Goal: Task Accomplishment & Management: Manage account settings

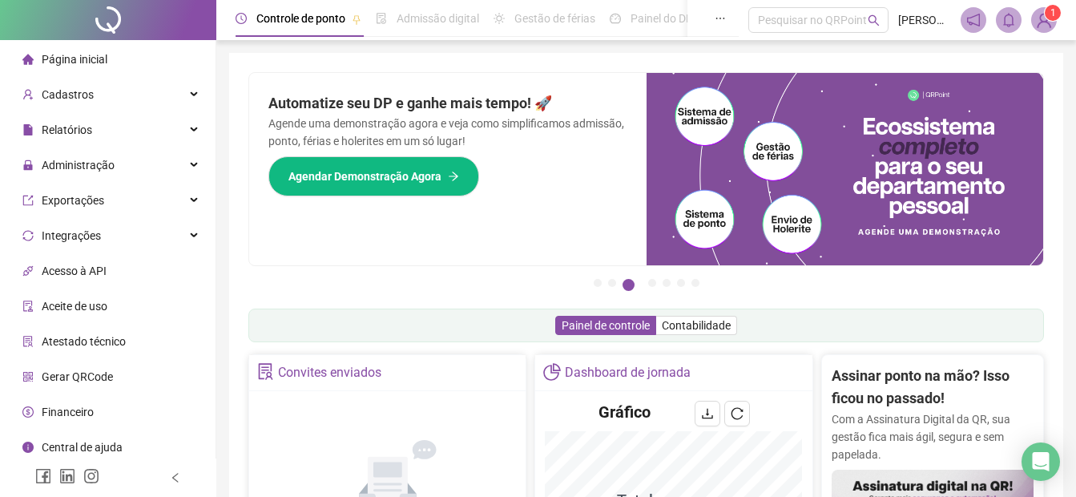
click at [81, 148] on ul "Página inicial Cadastros Relatórios Administração Exportações Integrações Acess…" at bounding box center [108, 270] width 216 height 461
click at [76, 163] on span "Administração" at bounding box center [78, 165] width 73 height 13
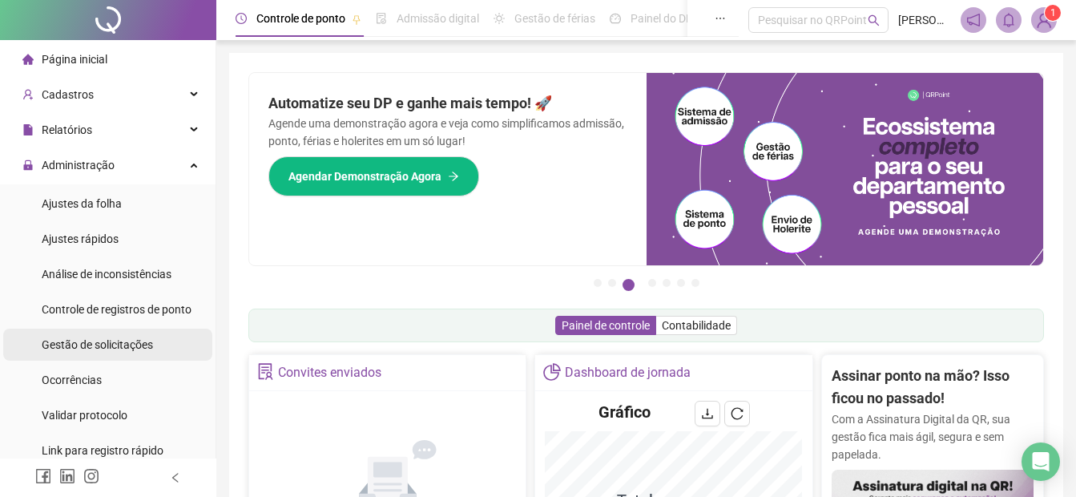
click at [75, 339] on span "Gestão de solicitações" at bounding box center [97, 344] width 111 height 13
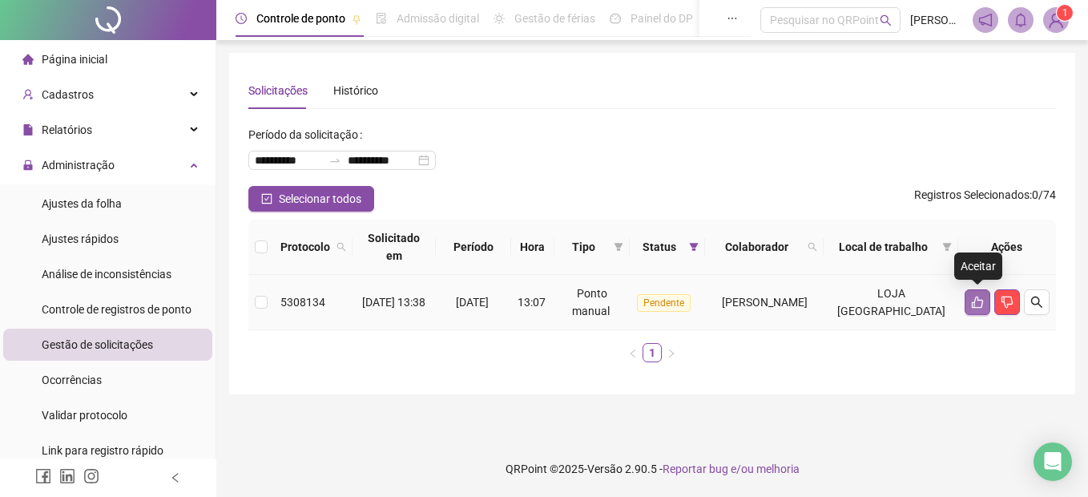
click at [980, 300] on icon "like" at bounding box center [977, 302] width 11 height 12
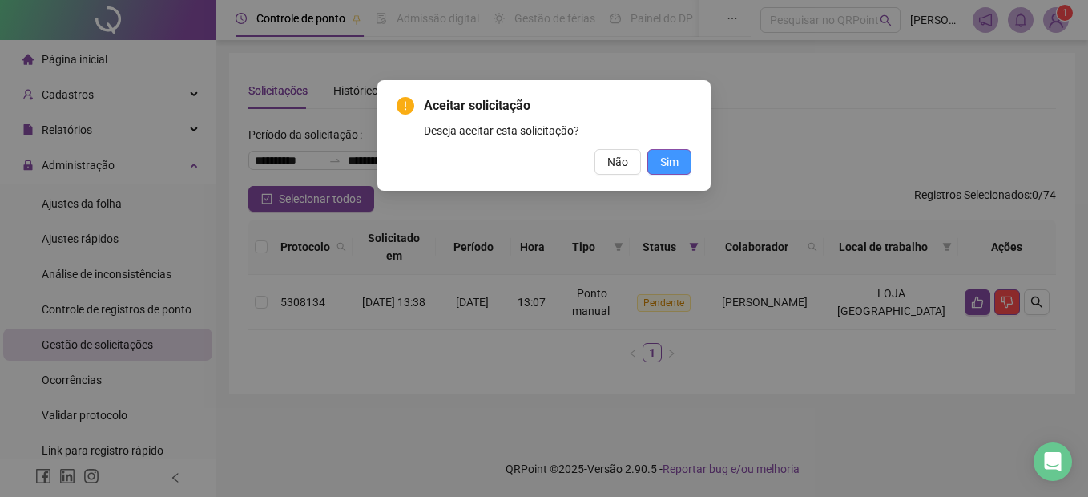
click at [674, 167] on span "Sim" at bounding box center [669, 162] width 18 height 18
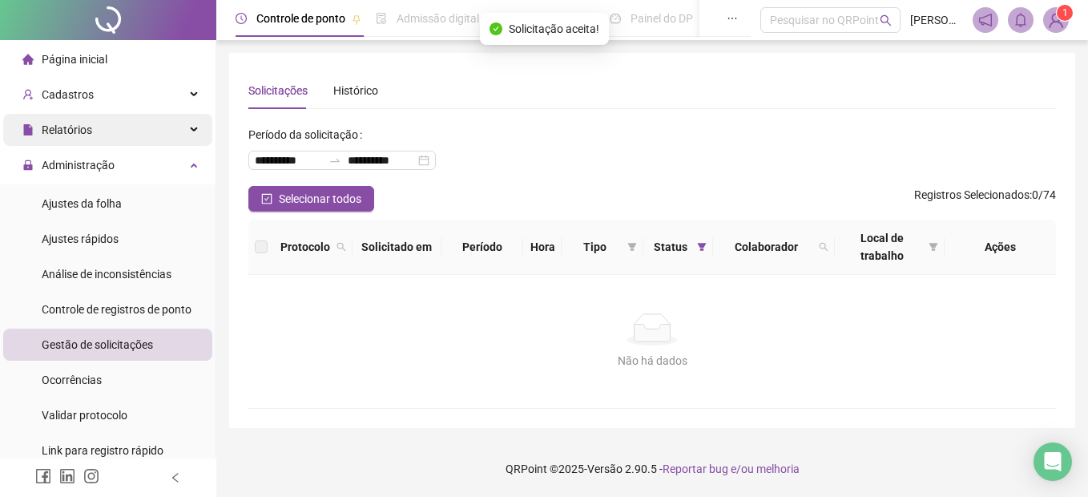
click at [60, 131] on span "Relatórios" at bounding box center [67, 129] width 50 height 13
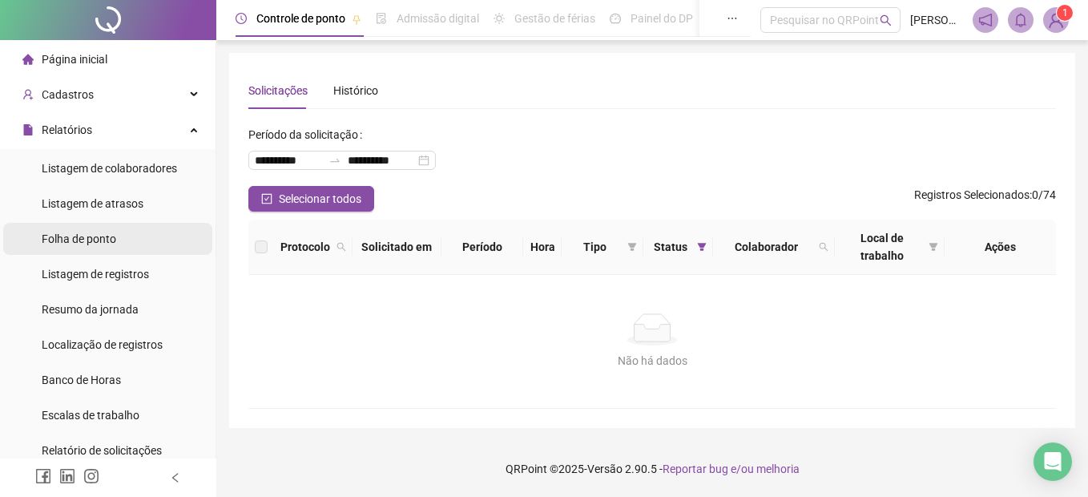
click at [52, 244] on span "Folha de ponto" at bounding box center [79, 238] width 75 height 13
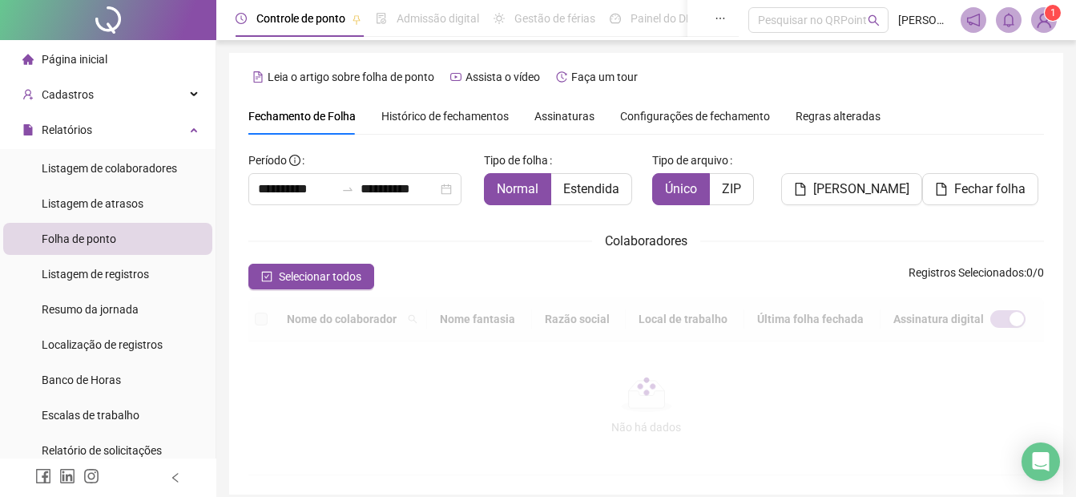
scroll to position [80, 0]
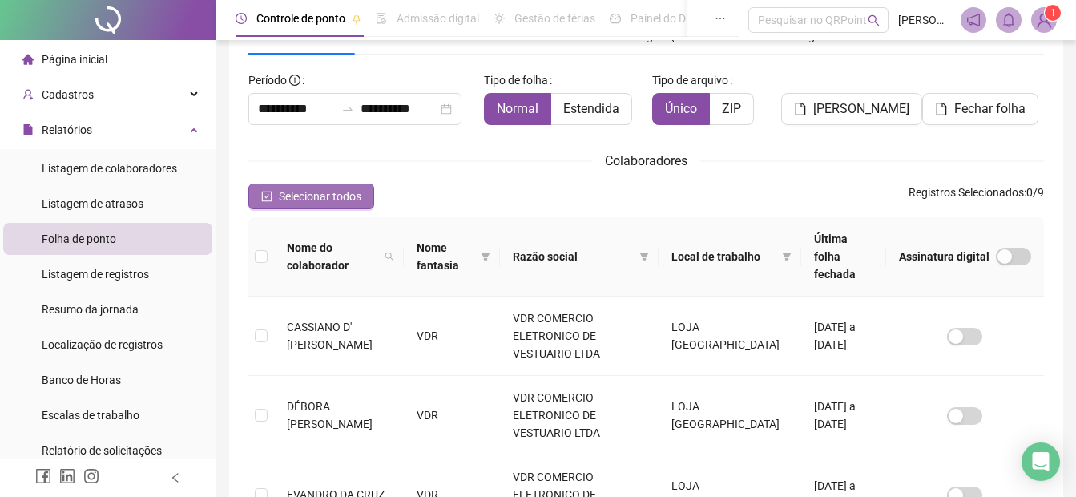
click at [328, 193] on span "Selecionar todos" at bounding box center [320, 196] width 83 height 18
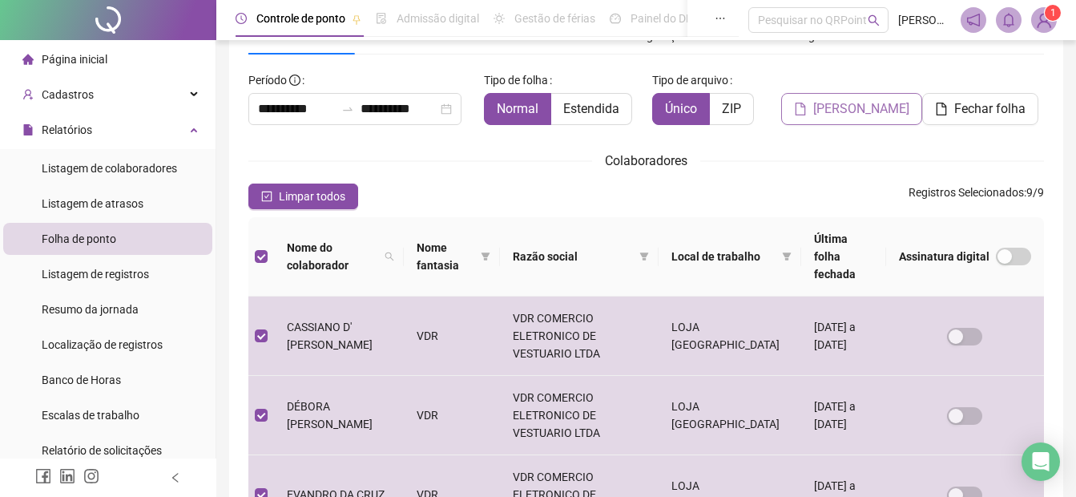
click at [858, 115] on span "[PERSON_NAME]" at bounding box center [861, 108] width 96 height 19
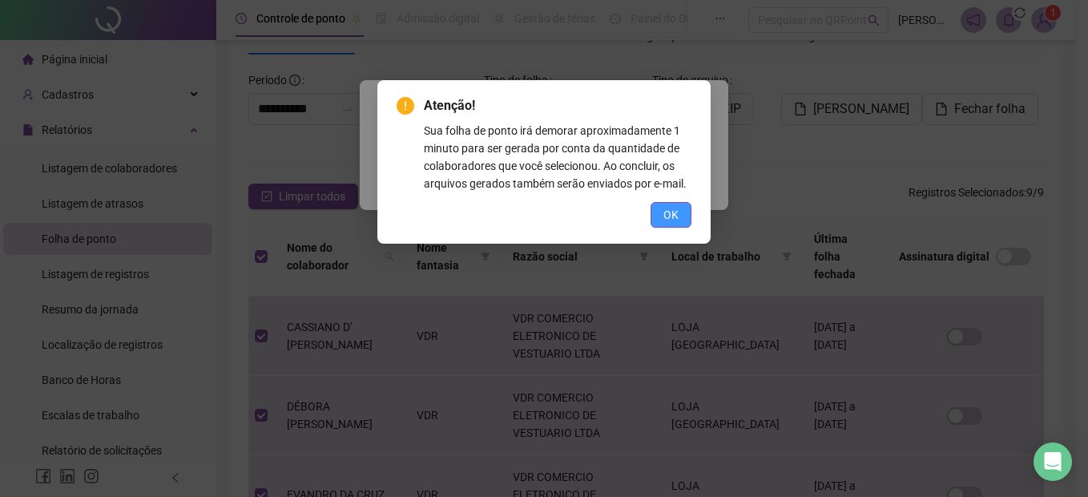
click at [663, 215] on span "OK" at bounding box center [670, 215] width 15 height 18
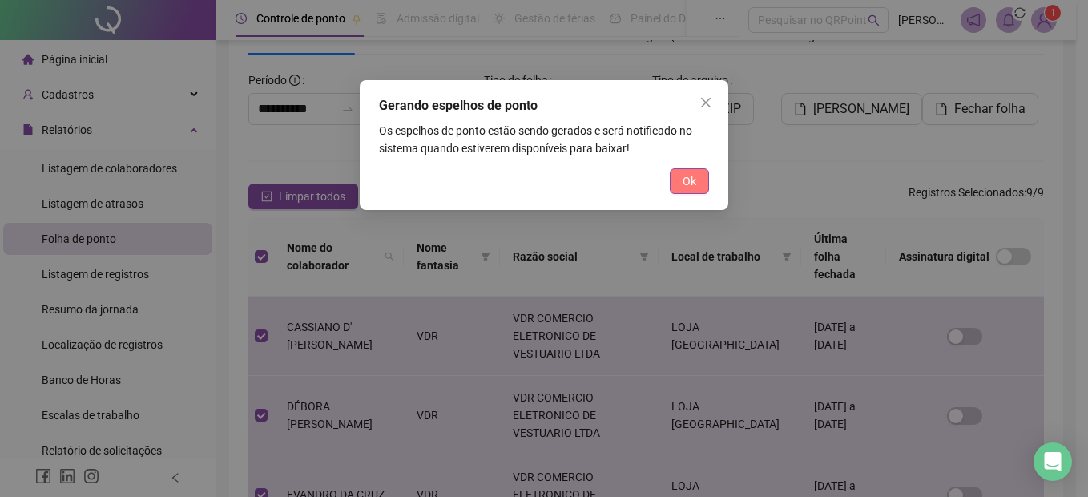
click at [699, 180] on button "Ok" at bounding box center [689, 181] width 39 height 26
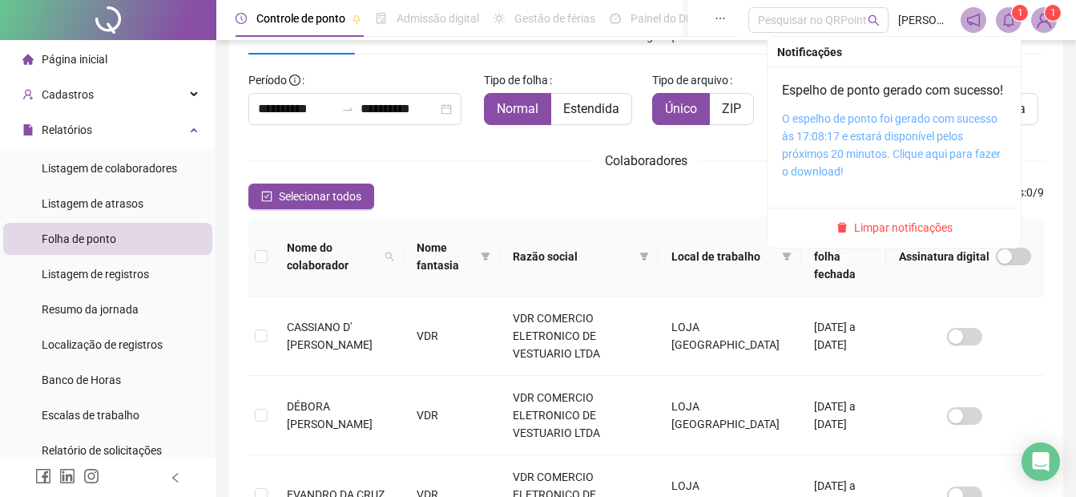
click at [885, 141] on link "O espelho de ponto foi gerado com sucesso às 17:08:17 e estará disponível pelos…" at bounding box center [891, 145] width 219 height 66
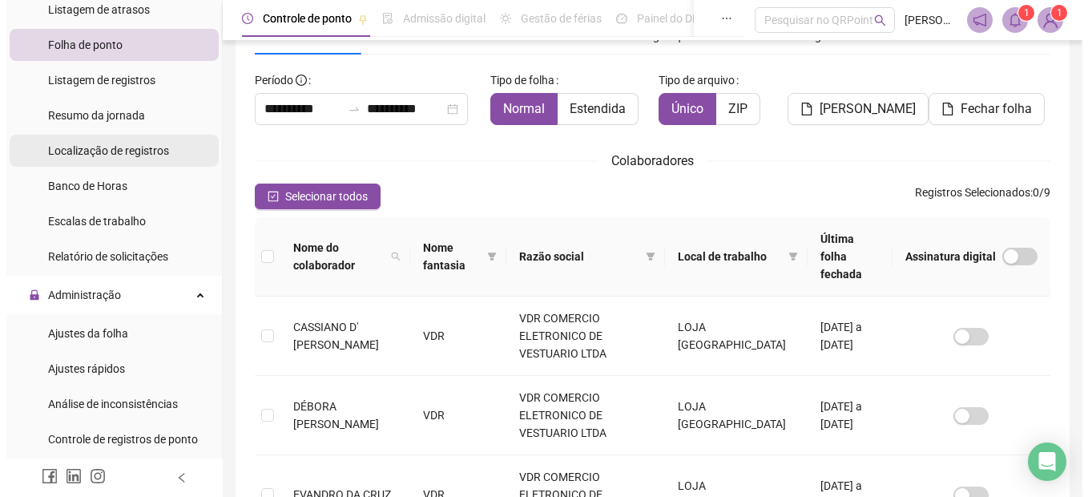
scroll to position [240, 0]
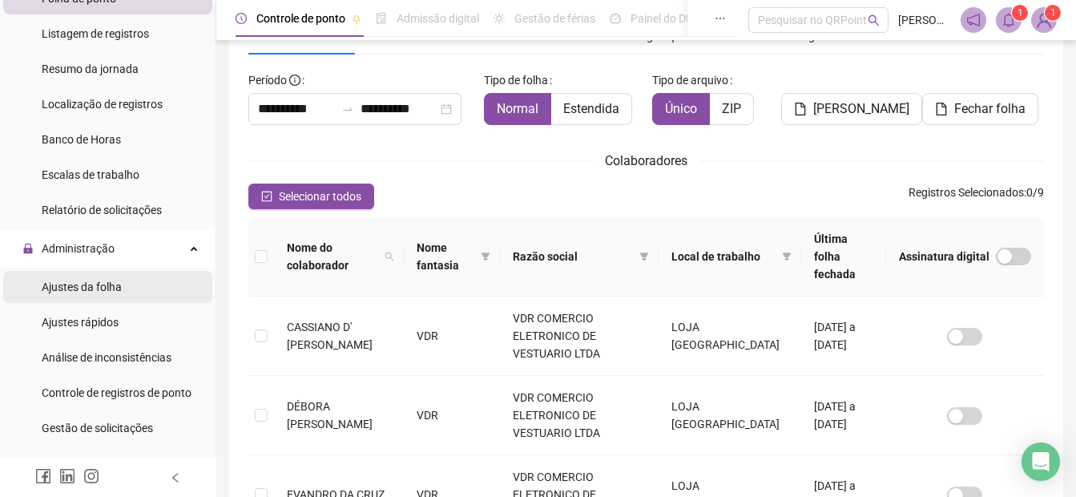
click at [69, 286] on span "Ajustes da folha" at bounding box center [82, 286] width 80 height 13
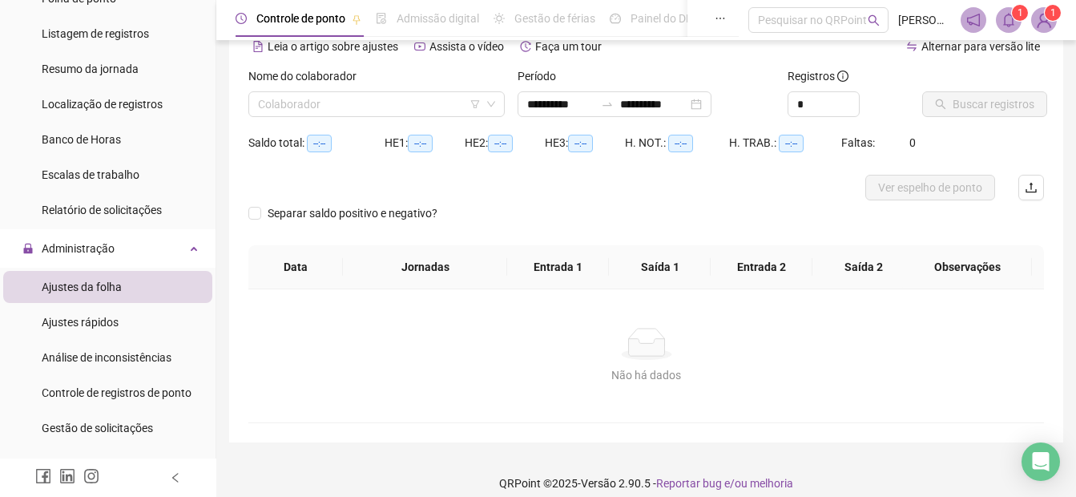
type input "**********"
click at [282, 111] on input "search" at bounding box center [369, 104] width 223 height 24
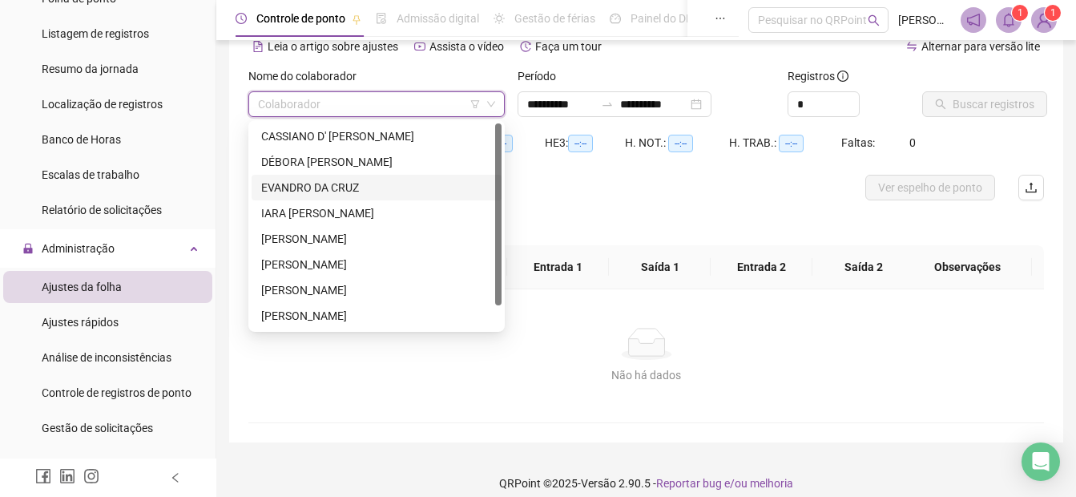
click at [280, 187] on div "EVANDRO DA CRUZ" at bounding box center [376, 188] width 231 height 18
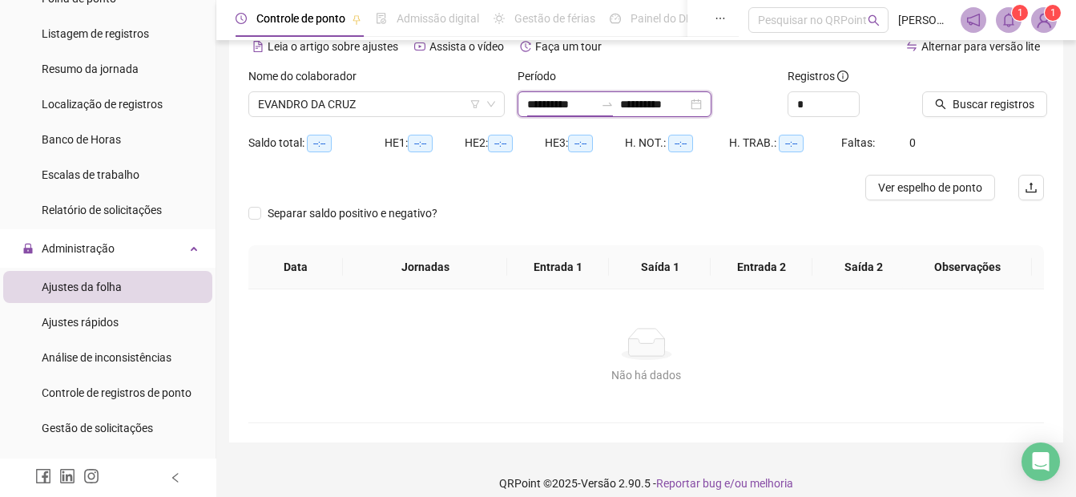
click at [530, 104] on input "**********" at bounding box center [560, 104] width 67 height 18
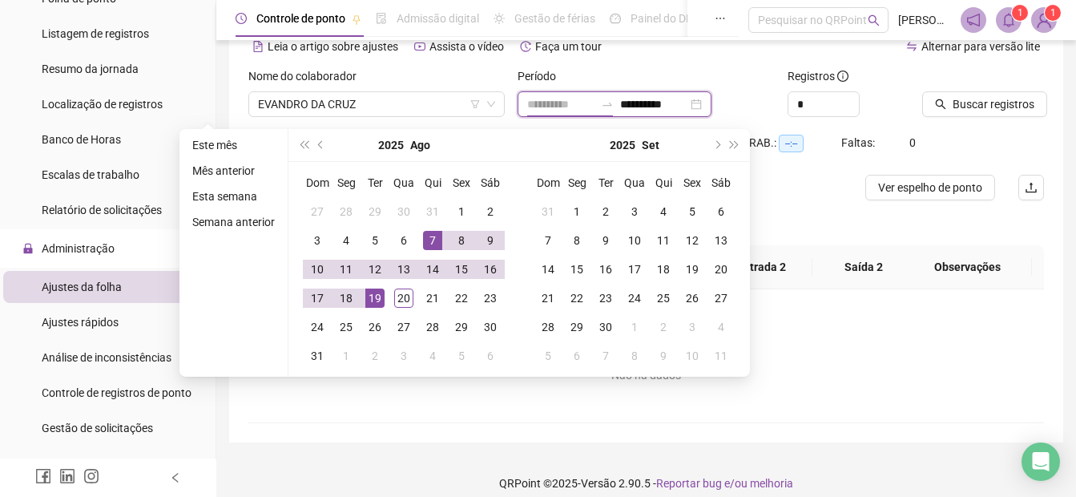
type input "**********"
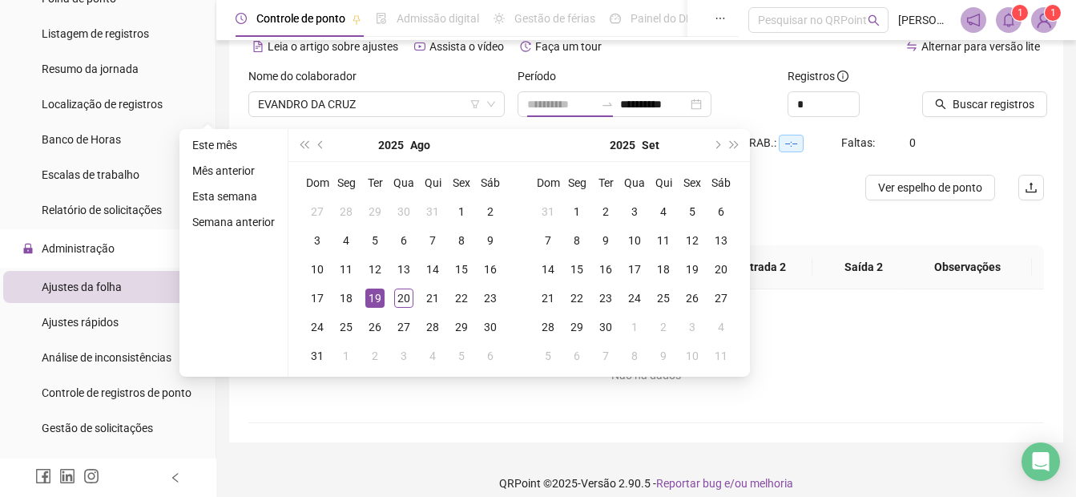
click at [365, 298] on div "19" at bounding box center [374, 297] width 19 height 19
type input "**********"
click at [395, 296] on div "20" at bounding box center [403, 297] width 19 height 19
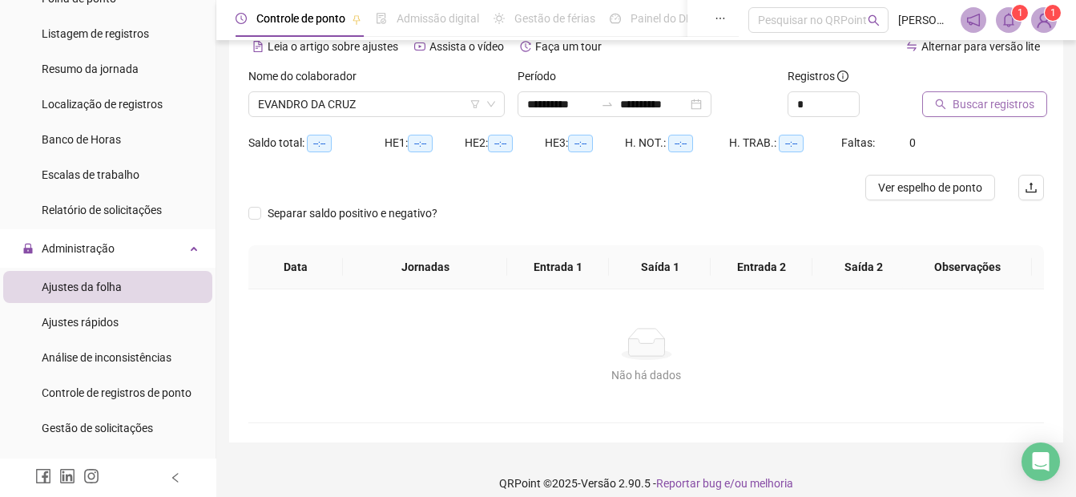
click at [977, 99] on span "Buscar registros" at bounding box center [994, 104] width 82 height 18
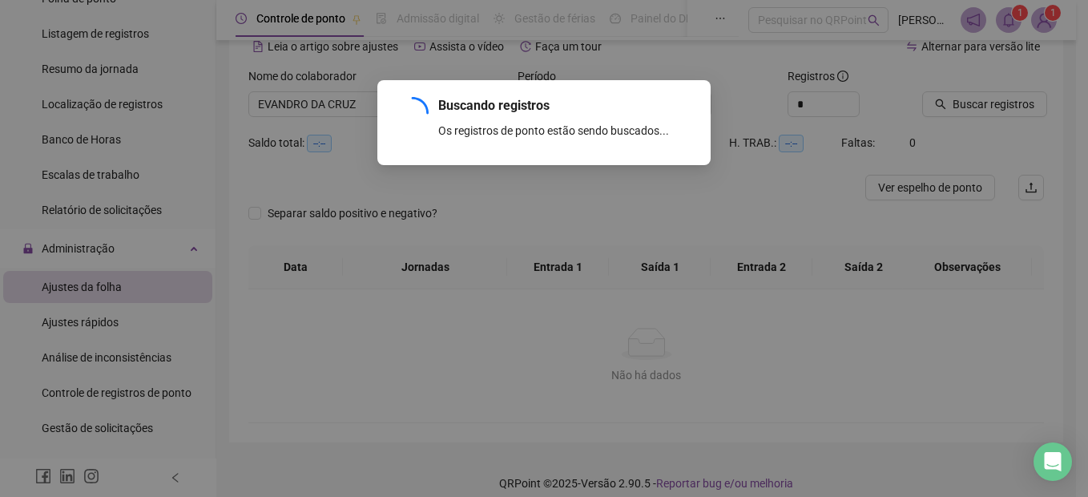
scroll to position [65, 0]
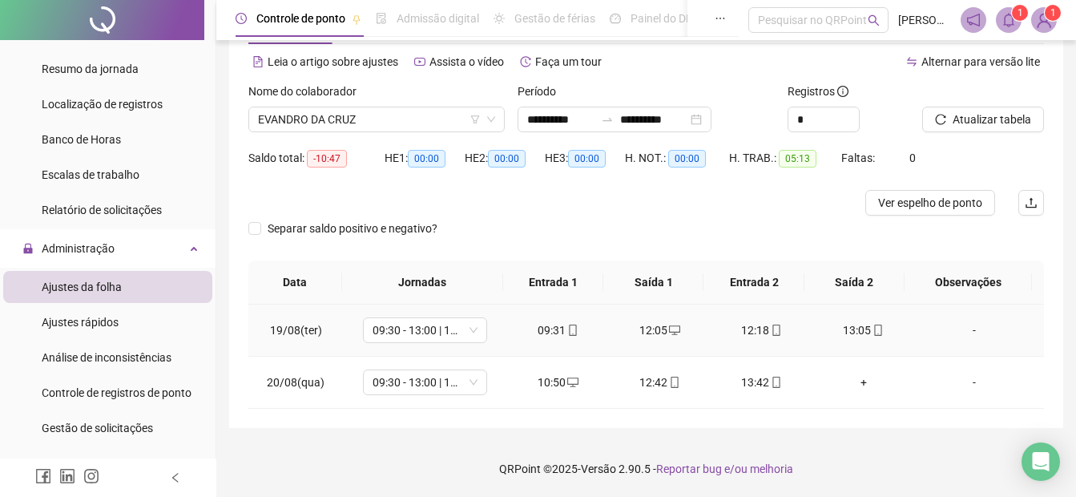
click at [757, 329] on div "12:18" at bounding box center [761, 330] width 76 height 18
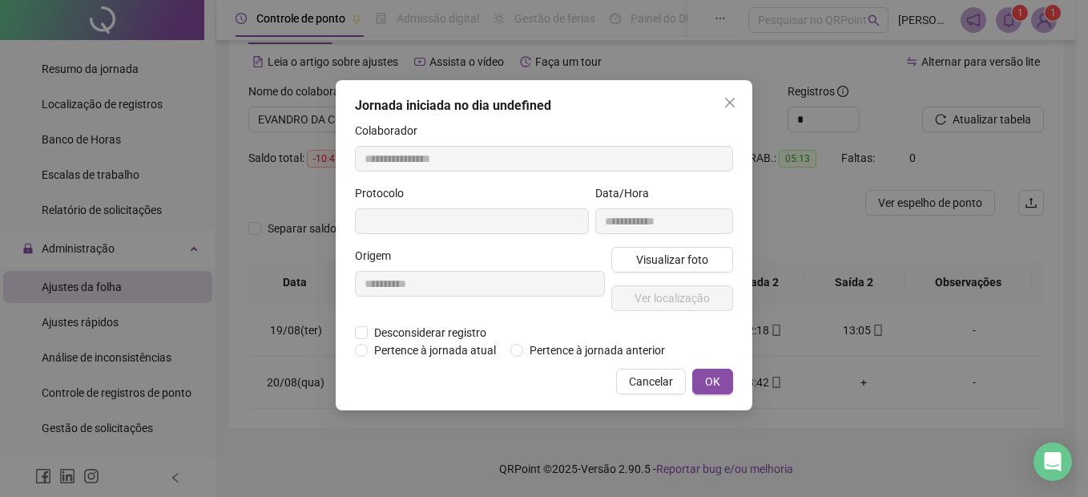
type input "**********"
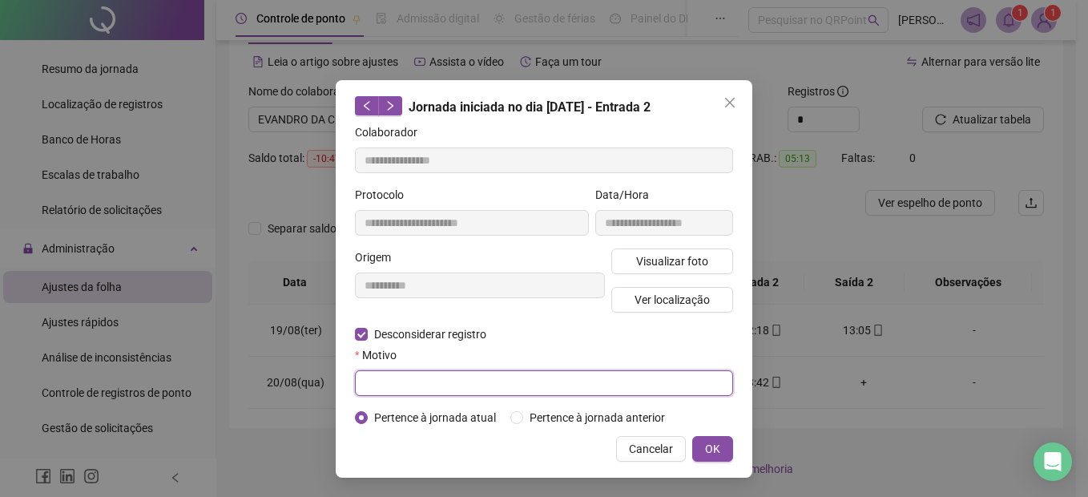
click at [453, 388] on input "text" at bounding box center [544, 383] width 378 height 26
type input "*"
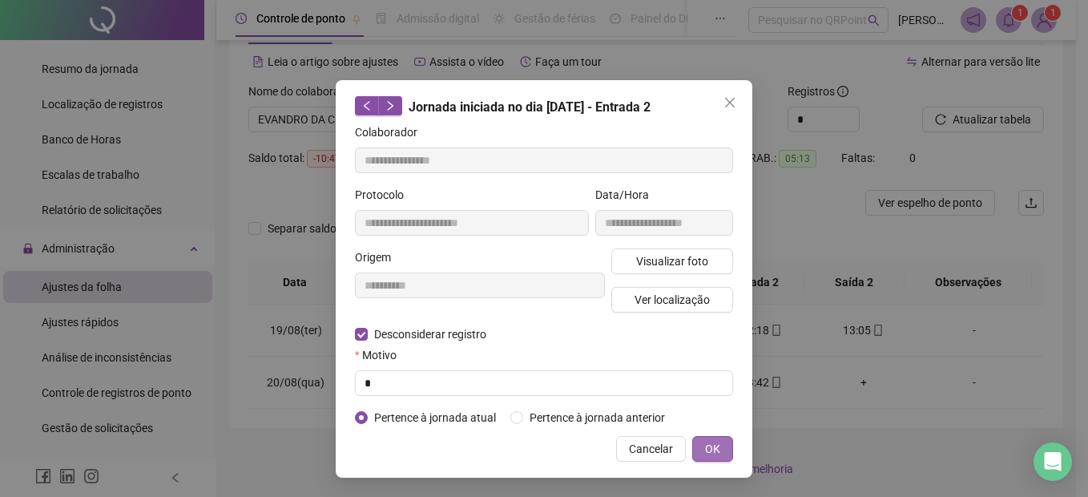
click at [710, 449] on span "OK" at bounding box center [712, 449] width 15 height 18
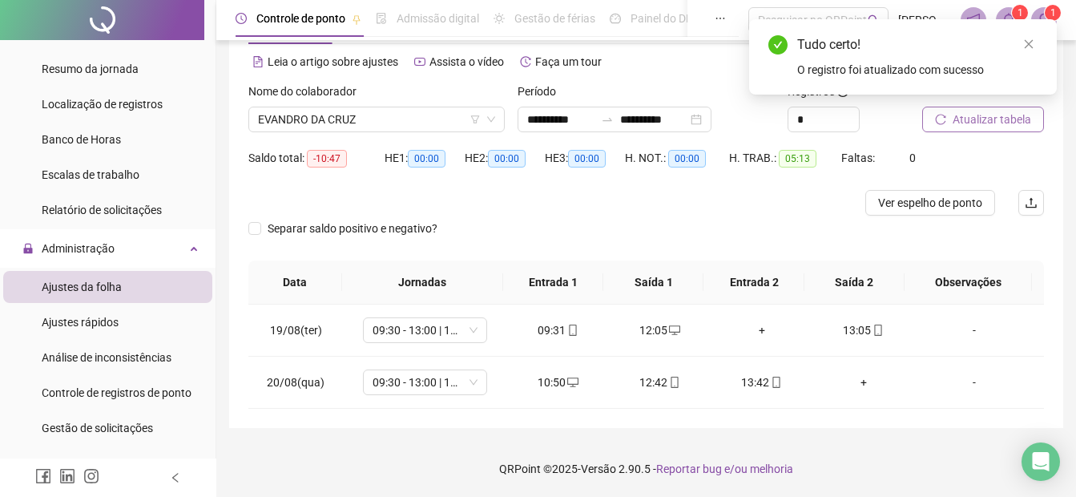
click at [970, 123] on span "Atualizar tabela" at bounding box center [992, 120] width 79 height 18
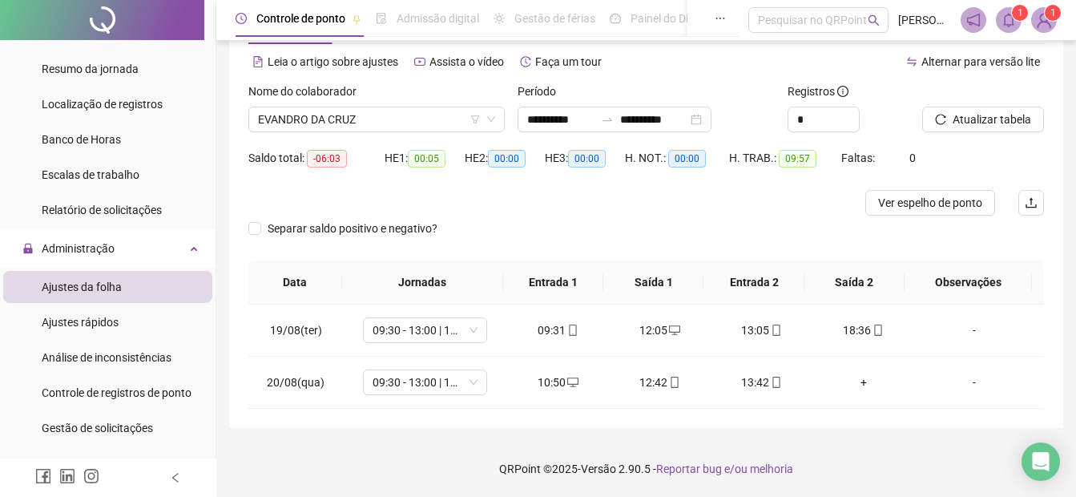
click at [671, 216] on div "Separar saldo positivo e negativo?" at bounding box center [646, 238] width 796 height 45
click at [293, 117] on span "EVANDRO DA CRUZ" at bounding box center [376, 119] width 237 height 24
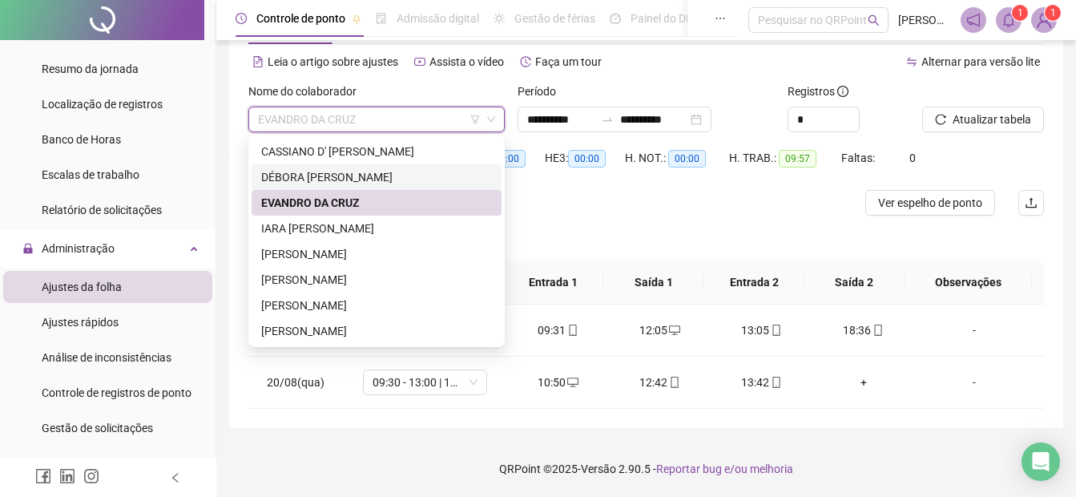
click at [291, 177] on div "DÉBORA [PERSON_NAME]" at bounding box center [376, 177] width 231 height 18
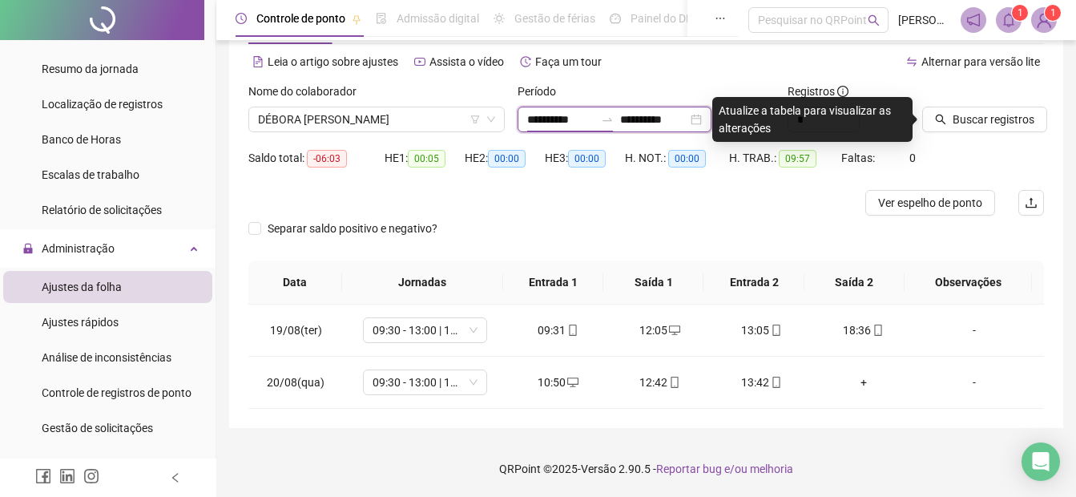
click at [534, 120] on input "**********" at bounding box center [560, 120] width 67 height 18
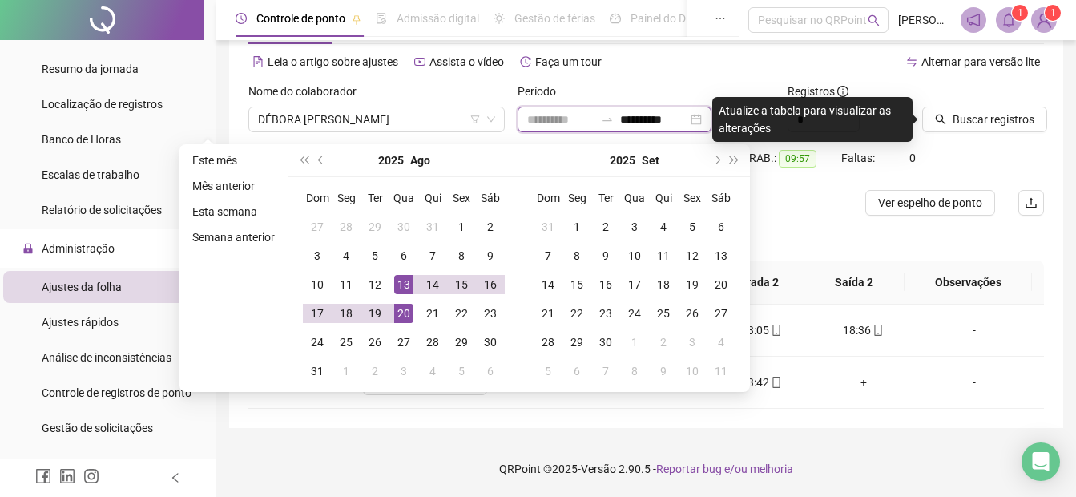
type input "**********"
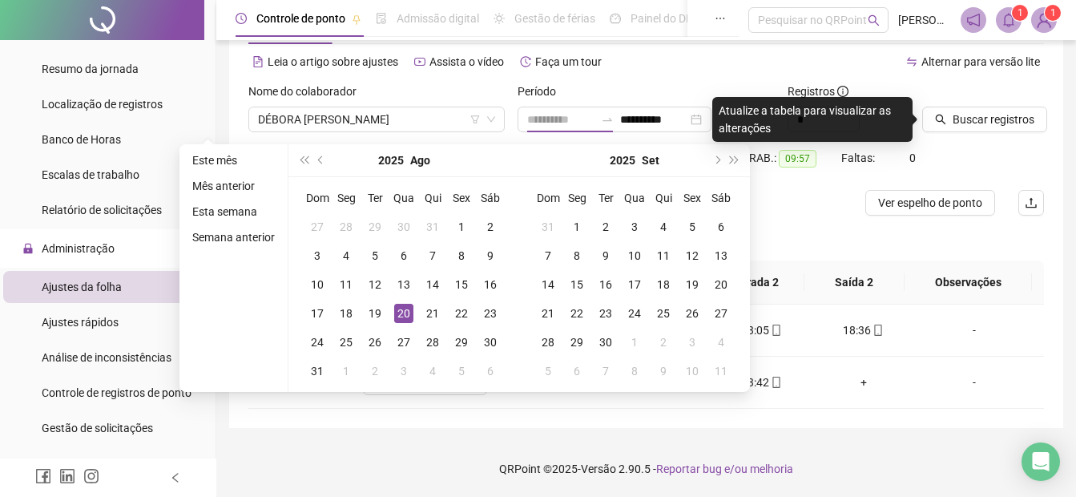
click at [397, 307] on div "20" at bounding box center [403, 313] width 19 height 19
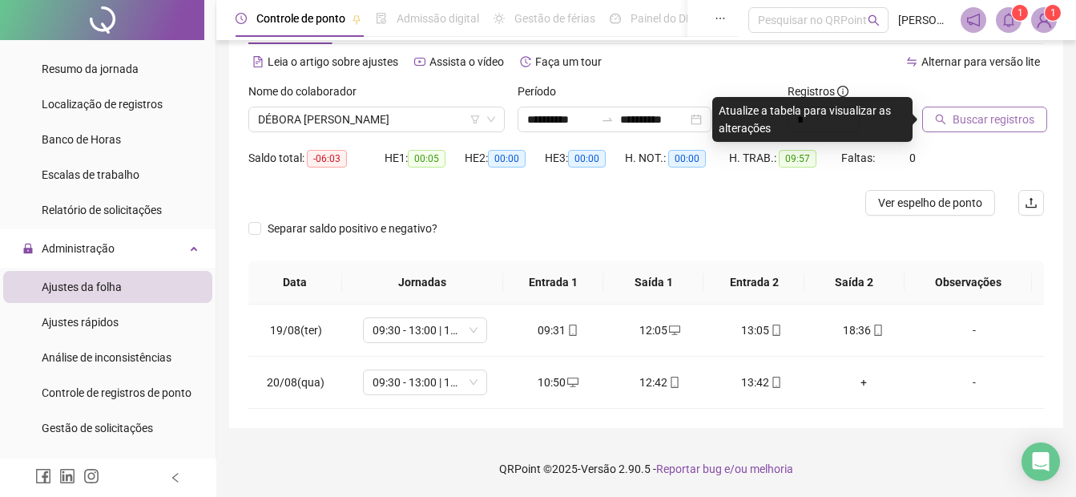
click at [964, 116] on span "Buscar registros" at bounding box center [994, 120] width 82 height 18
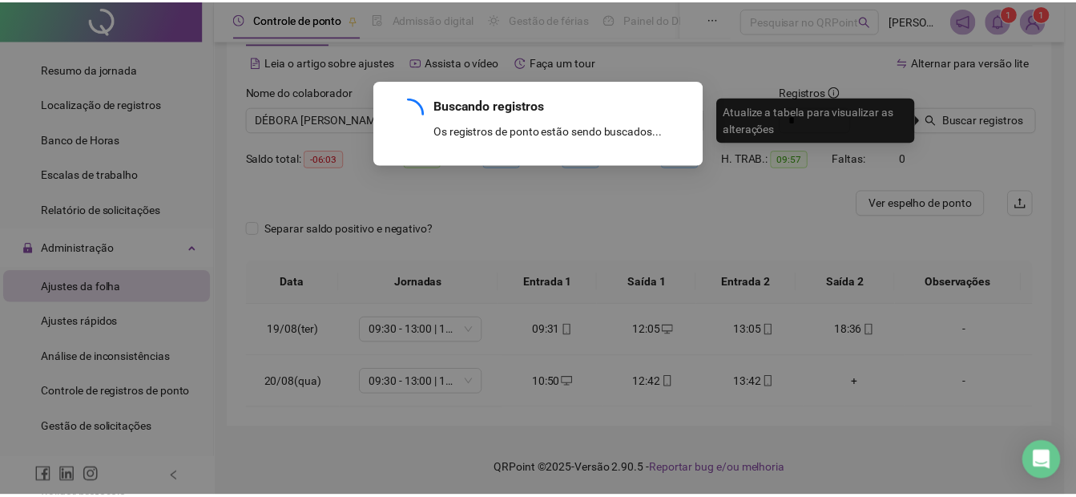
scroll to position [13, 0]
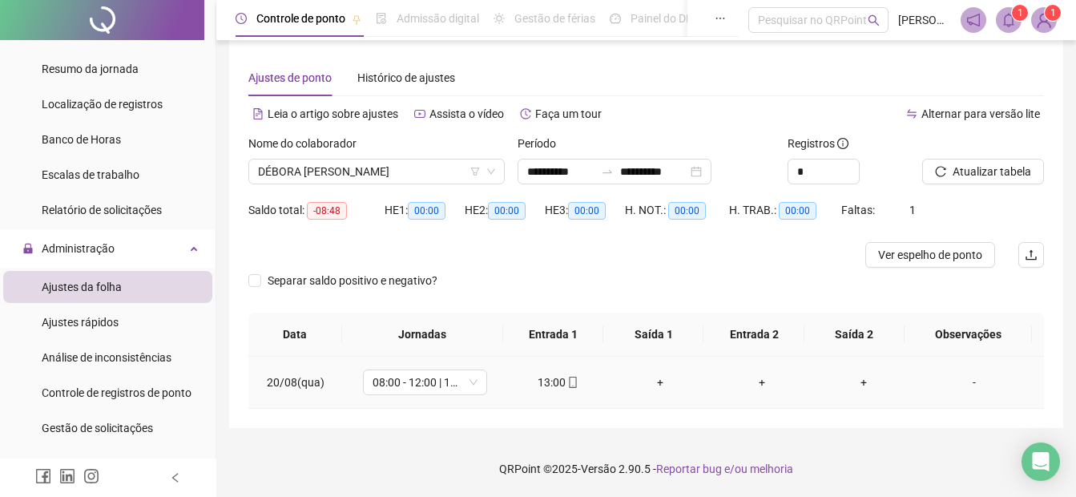
click at [653, 386] on div "+" at bounding box center [660, 382] width 76 height 18
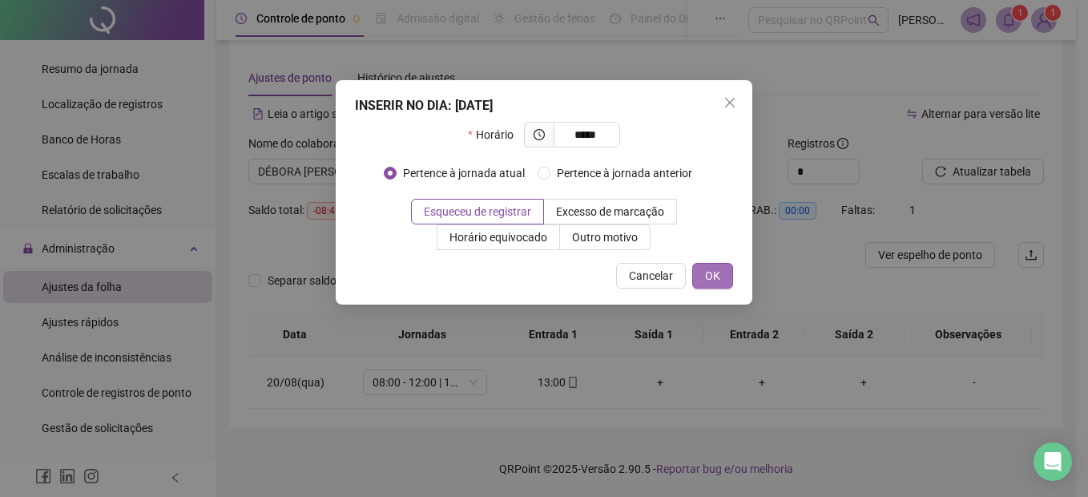
type input "*****"
click at [720, 276] on button "OK" at bounding box center [712, 276] width 41 height 26
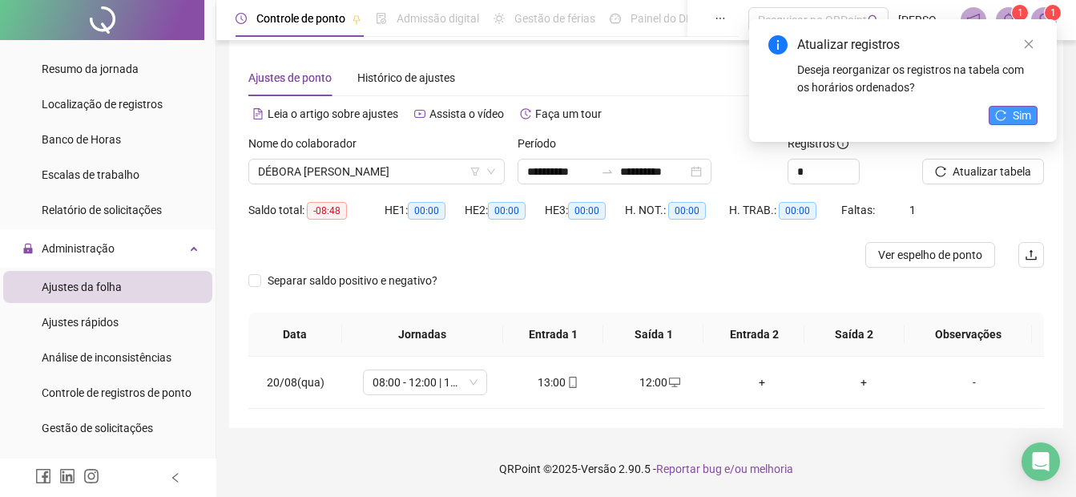
click at [1030, 109] on span "Sim" at bounding box center [1022, 116] width 18 height 18
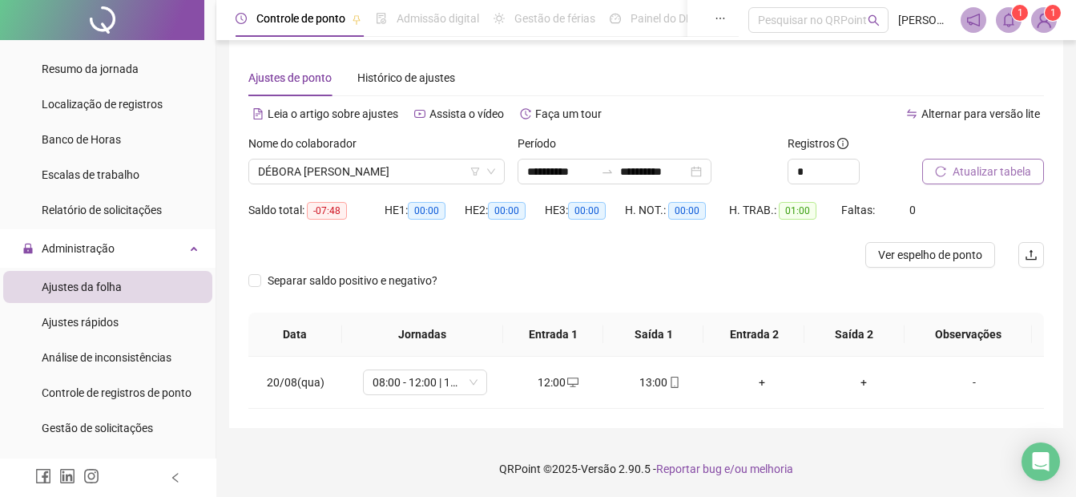
click at [983, 179] on span "Atualizar tabela" at bounding box center [992, 172] width 79 height 18
click at [615, 269] on div "Separar saldo positivo e negativo?" at bounding box center [646, 290] width 796 height 45
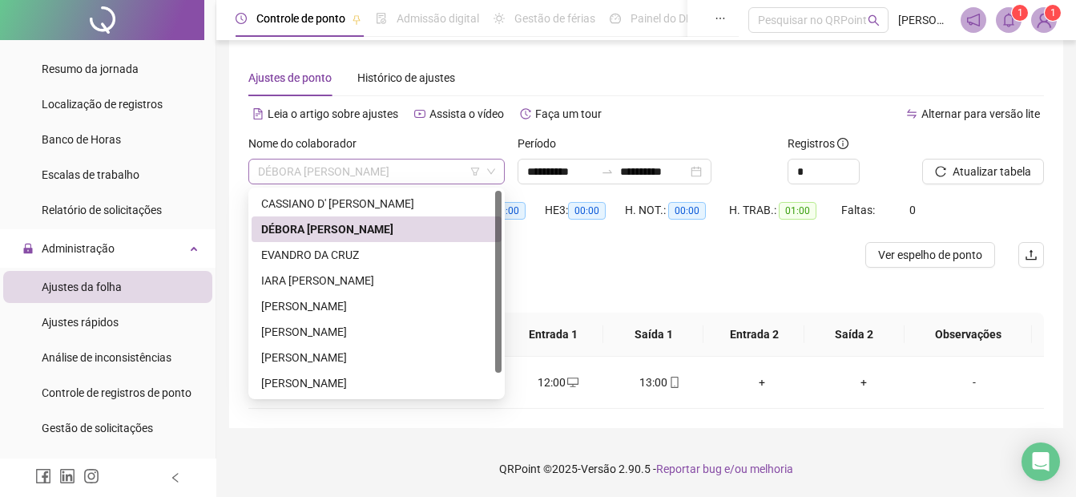
click at [364, 169] on span "DÉBORA [PERSON_NAME]" at bounding box center [376, 171] width 237 height 24
click at [324, 261] on div "EVANDRO DA CRUZ" at bounding box center [376, 255] width 231 height 18
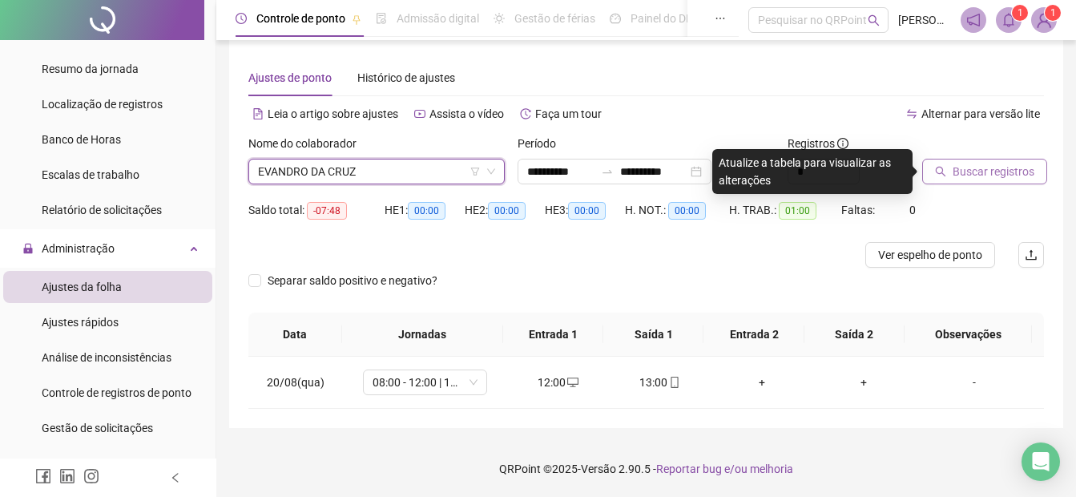
click at [1005, 179] on span "Buscar registros" at bounding box center [994, 172] width 82 height 18
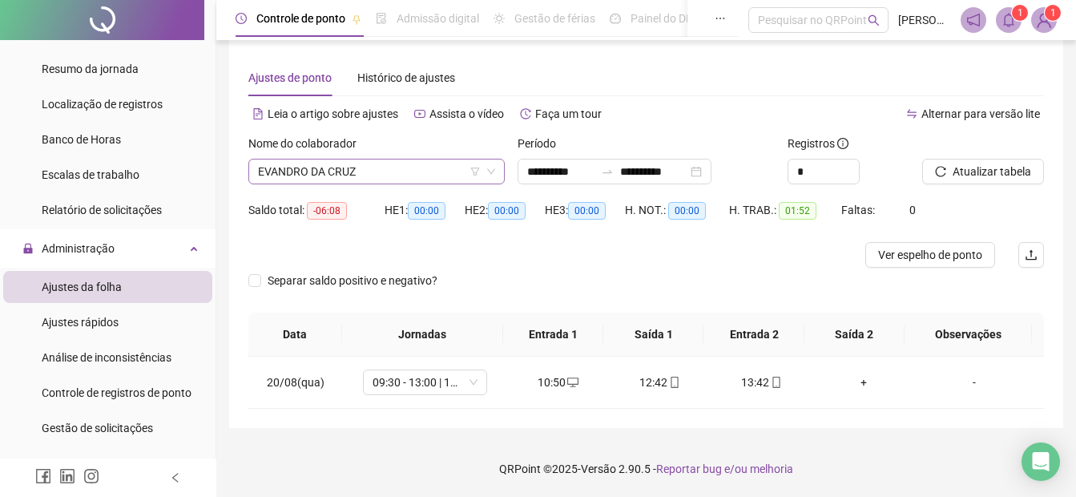
click at [321, 172] on span "EVANDRO DA CRUZ" at bounding box center [376, 171] width 237 height 24
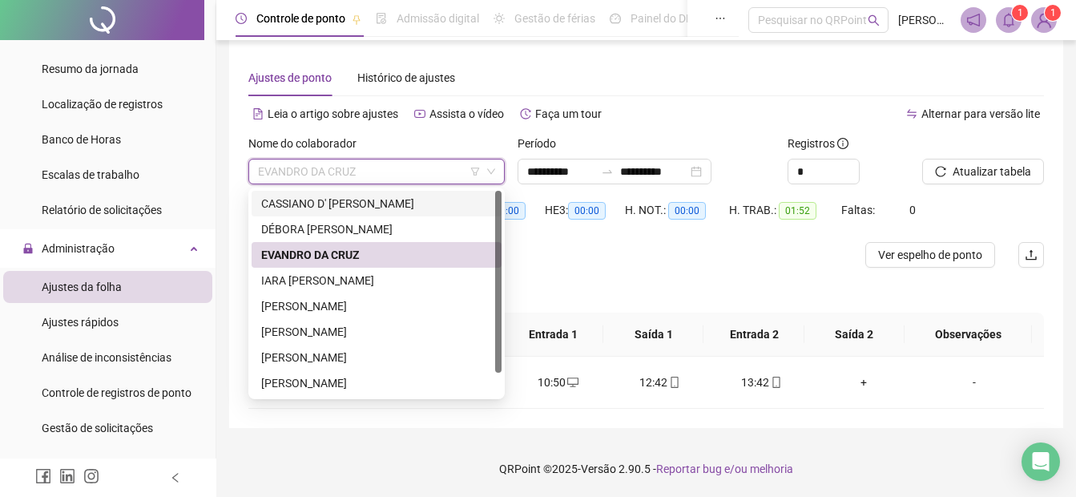
click at [320, 198] on div "CASSIANO D' [PERSON_NAME]" at bounding box center [376, 204] width 231 height 18
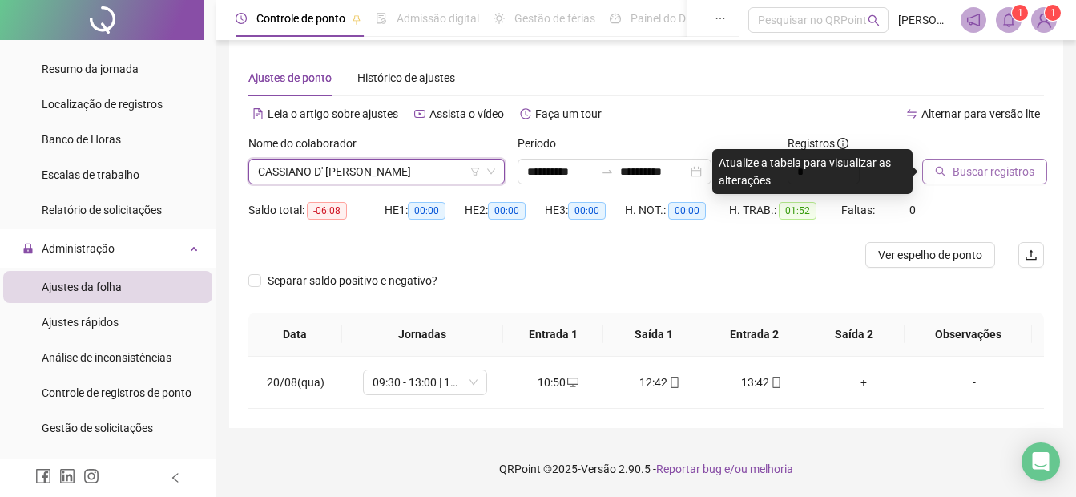
click at [950, 159] on button "Buscar registros" at bounding box center [984, 172] width 125 height 26
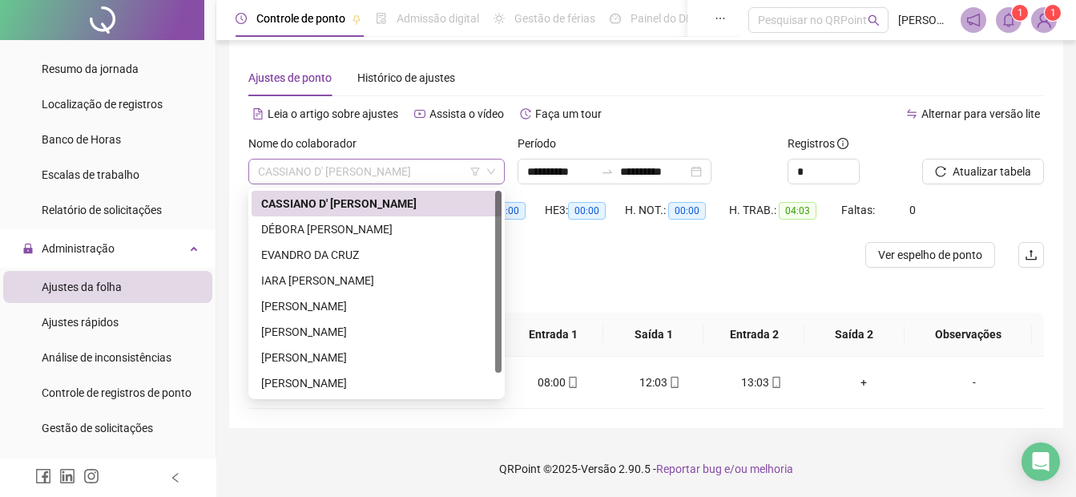
click at [332, 174] on span "CASSIANO D' [PERSON_NAME]" at bounding box center [376, 171] width 237 height 24
click at [304, 289] on div "IARA [PERSON_NAME]" at bounding box center [377, 281] width 250 height 26
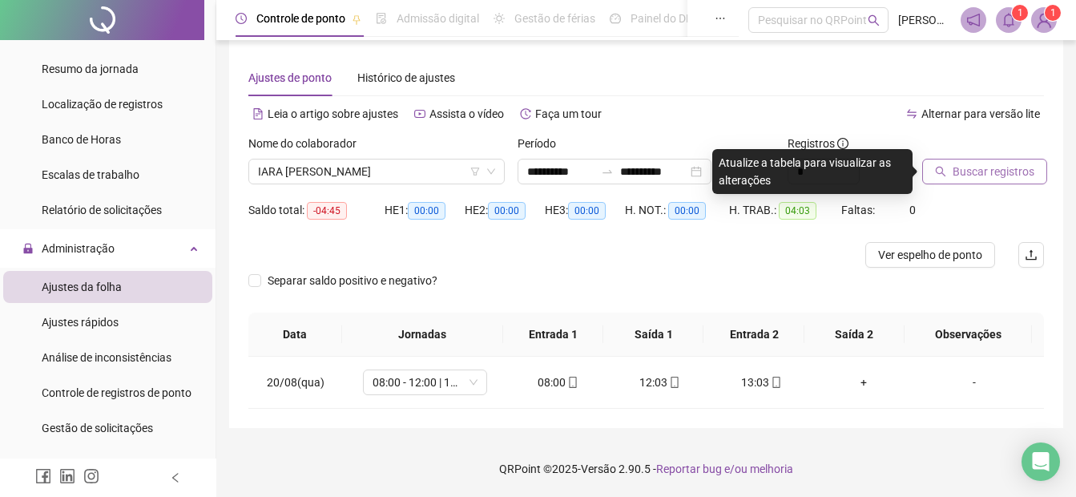
click at [1004, 174] on span "Buscar registros" at bounding box center [994, 172] width 82 height 18
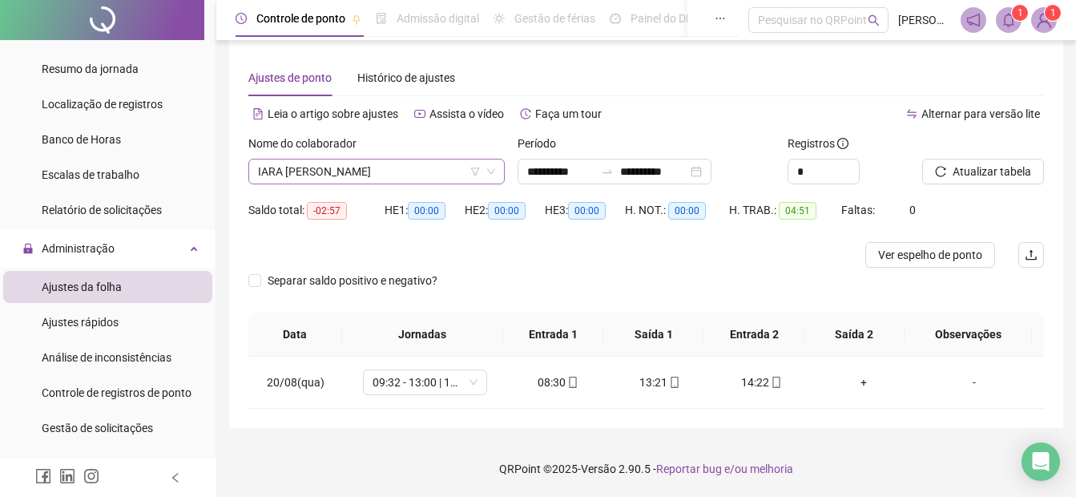
click at [357, 170] on span "IARA [PERSON_NAME]" at bounding box center [376, 171] width 237 height 24
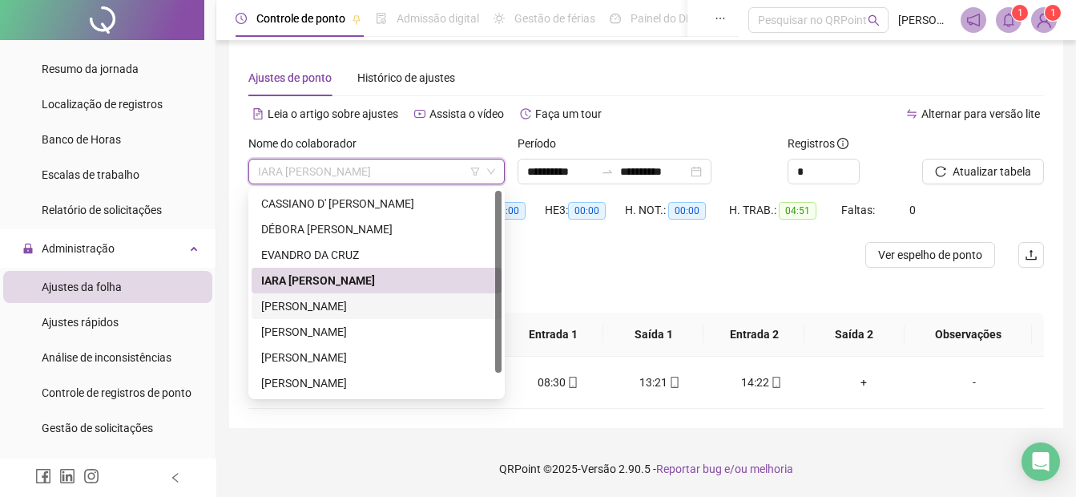
click at [349, 313] on div "[PERSON_NAME]" at bounding box center [376, 306] width 231 height 18
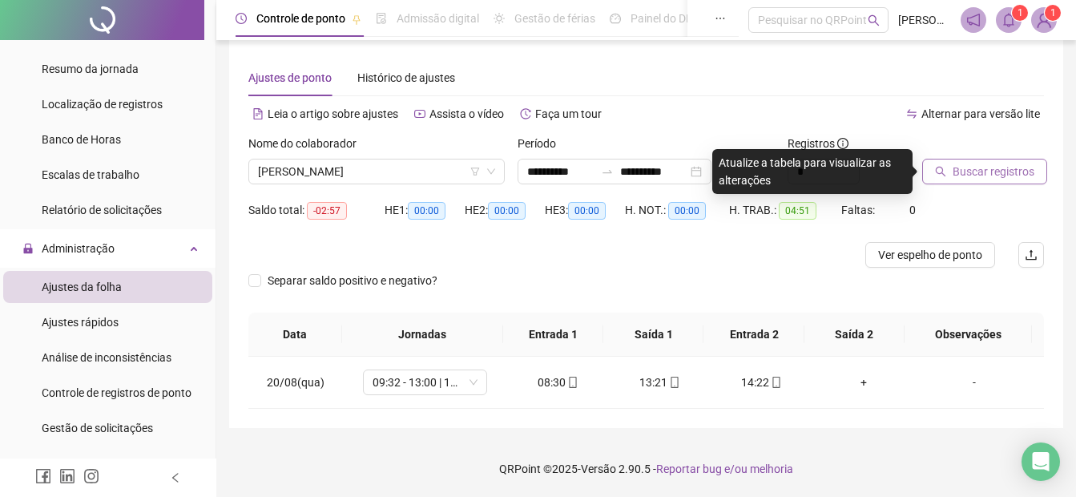
click at [954, 172] on span "Buscar registros" at bounding box center [994, 172] width 82 height 18
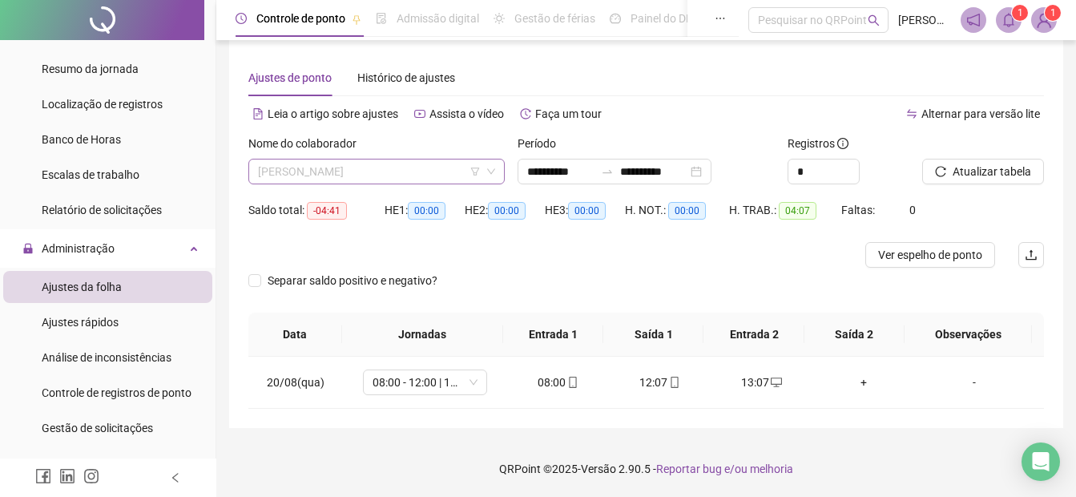
click at [362, 168] on span "[PERSON_NAME]" at bounding box center [376, 171] width 237 height 24
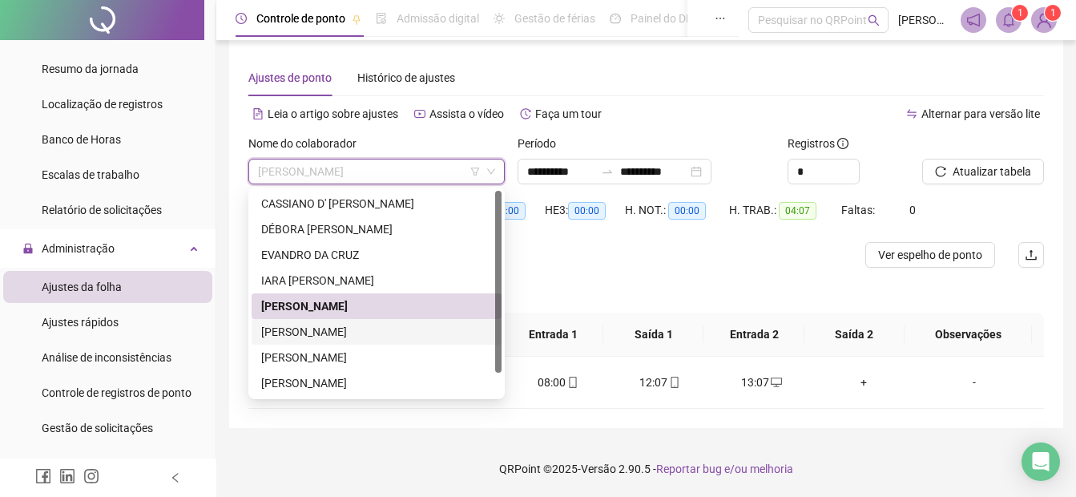
click at [348, 330] on div "[PERSON_NAME]" at bounding box center [376, 332] width 231 height 18
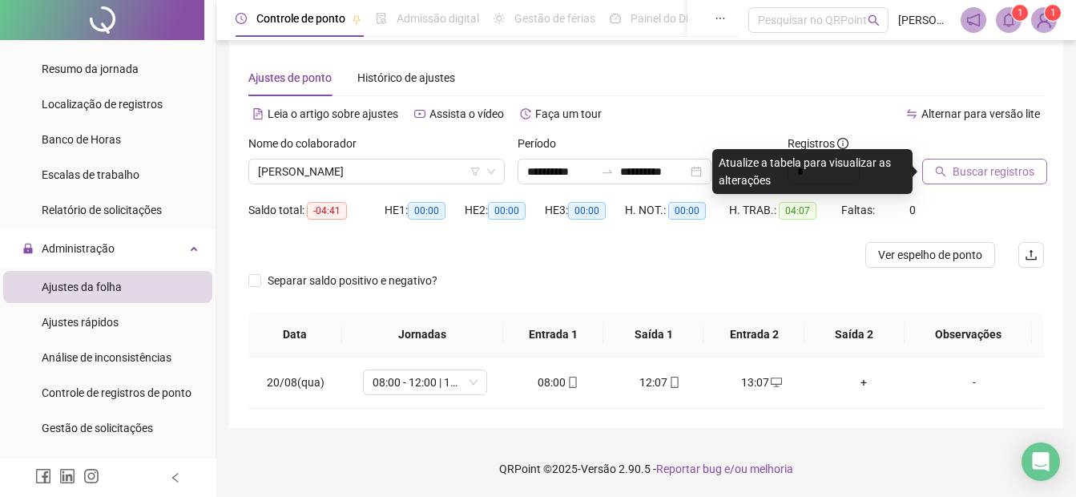
click at [954, 176] on span "Buscar registros" at bounding box center [994, 172] width 82 height 18
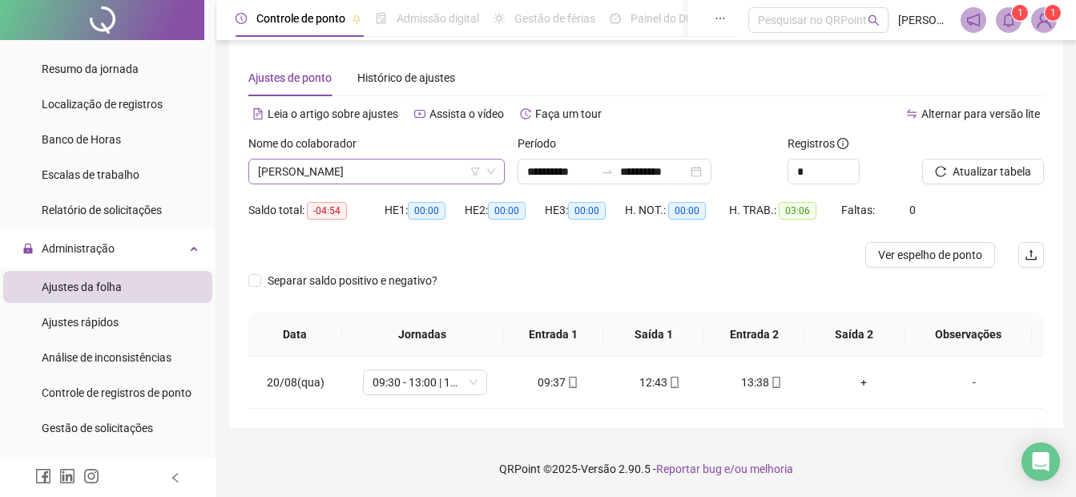
click at [413, 162] on span "[PERSON_NAME]" at bounding box center [376, 171] width 237 height 24
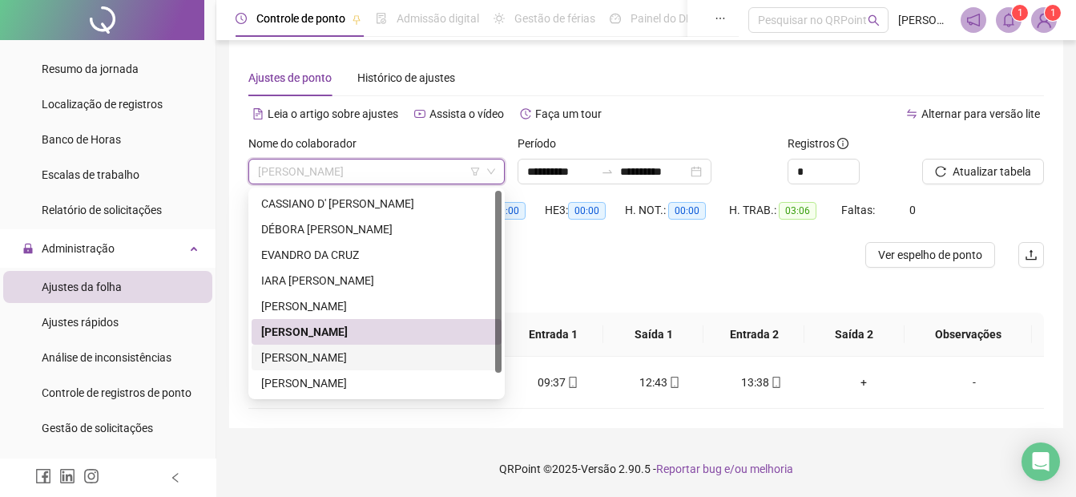
click at [356, 368] on div "[PERSON_NAME]" at bounding box center [377, 358] width 250 height 26
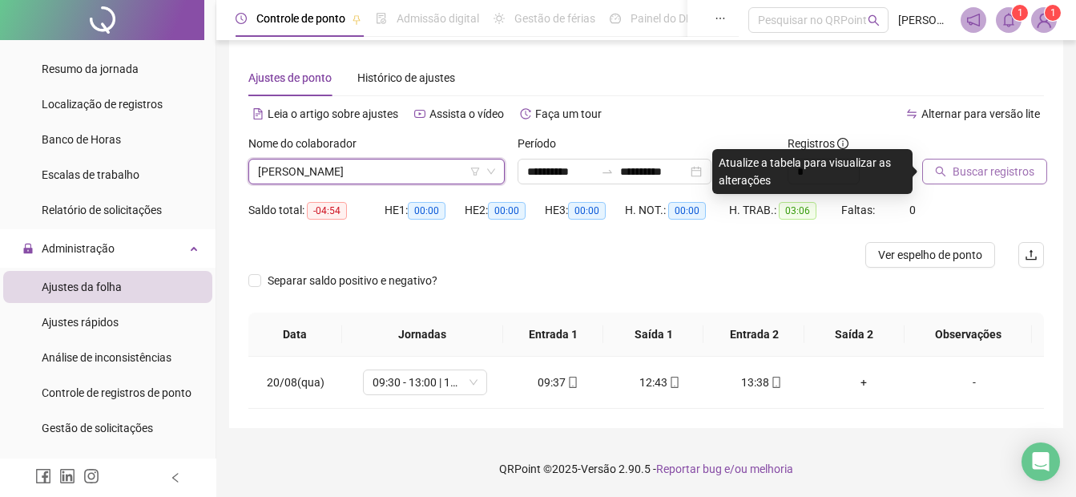
click at [947, 171] on button "Buscar registros" at bounding box center [984, 172] width 125 height 26
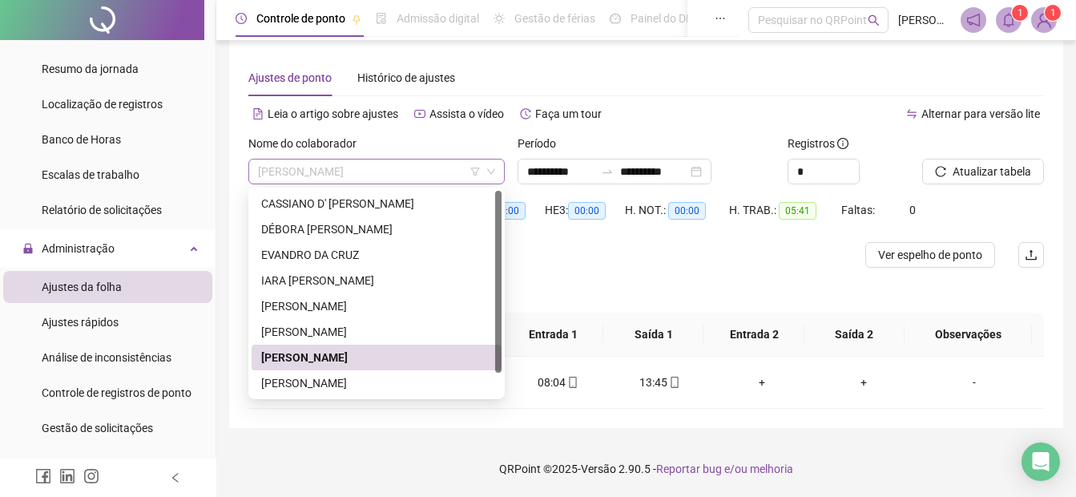
click at [403, 165] on span "[PERSON_NAME]" at bounding box center [376, 171] width 237 height 24
click at [345, 383] on div "[PERSON_NAME]" at bounding box center [376, 383] width 231 height 18
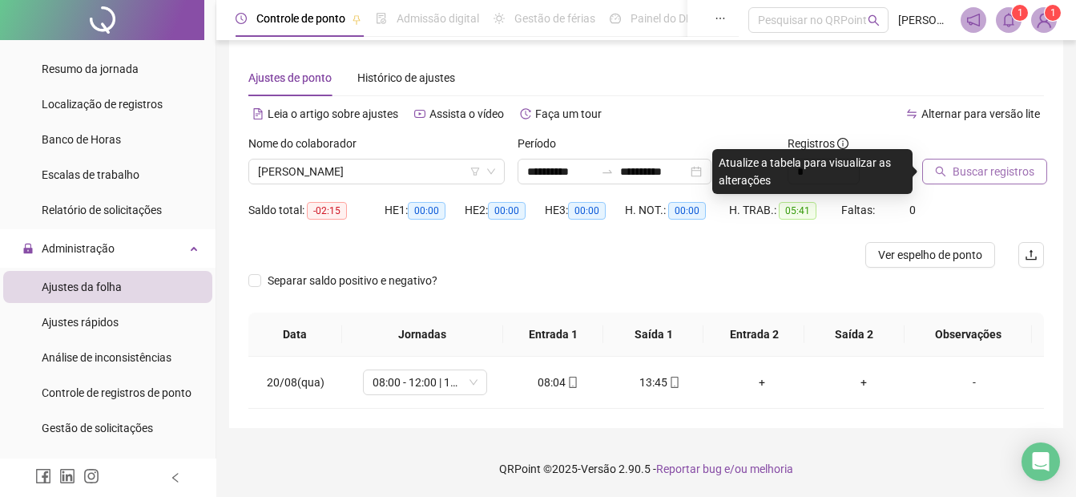
click at [965, 171] on span "Buscar registros" at bounding box center [994, 172] width 82 height 18
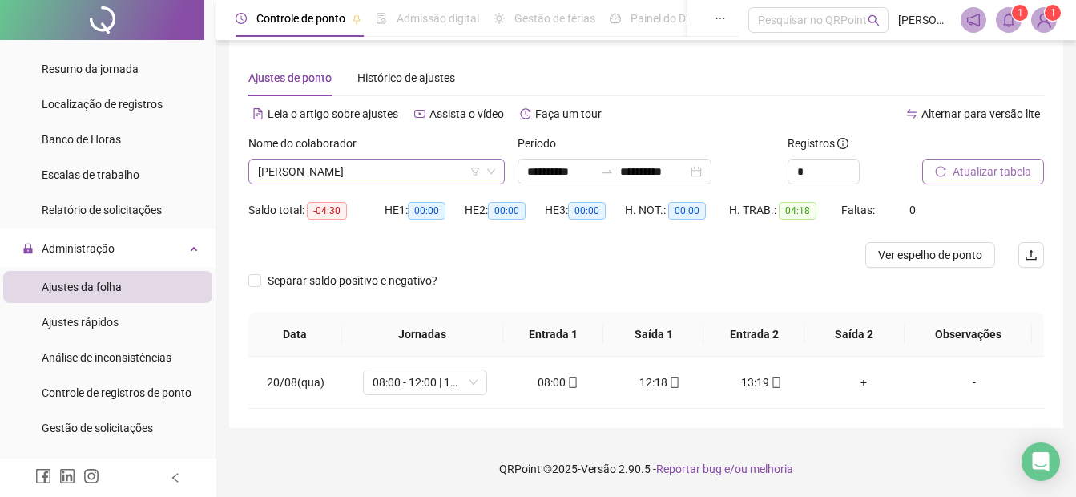
click at [376, 167] on span "[PERSON_NAME]" at bounding box center [376, 171] width 237 height 24
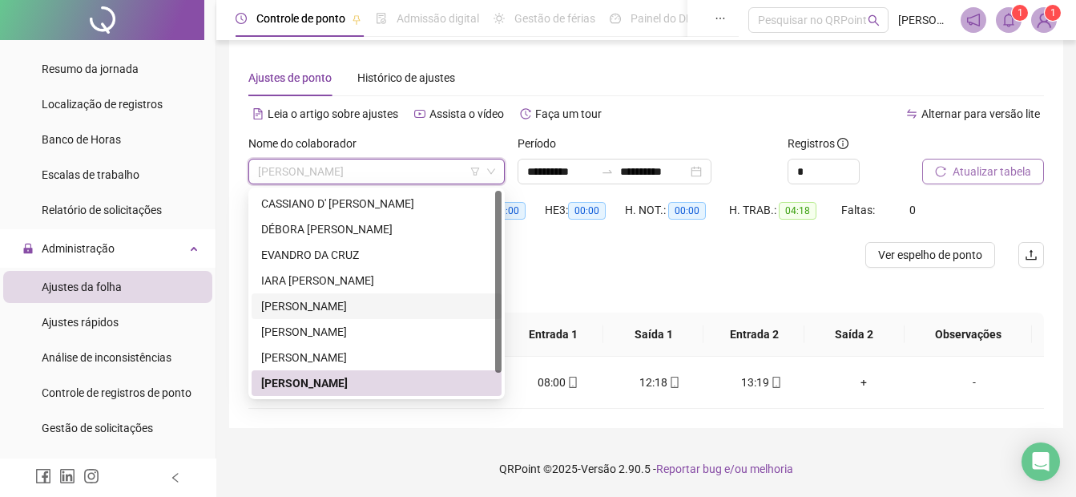
scroll to position [26, 0]
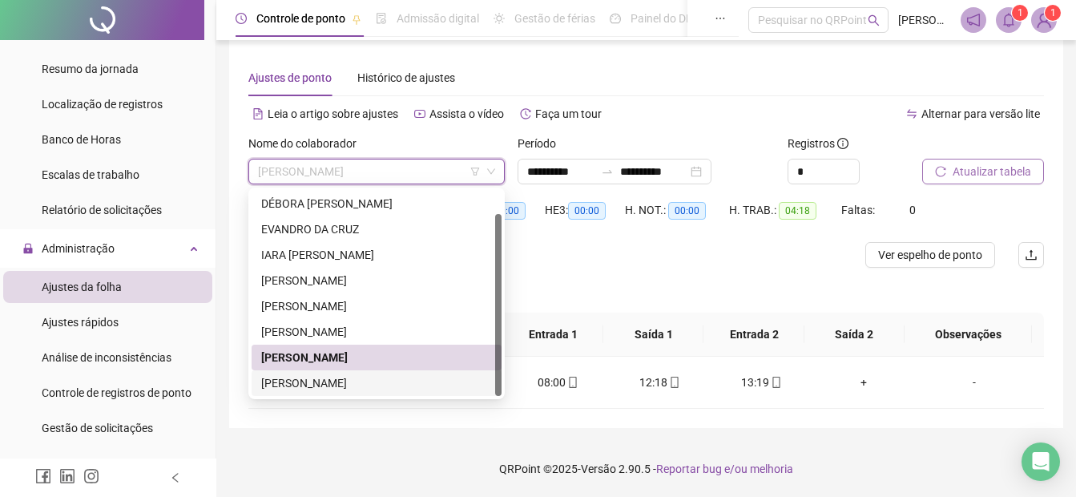
click at [345, 391] on div "[PERSON_NAME]" at bounding box center [376, 383] width 231 height 18
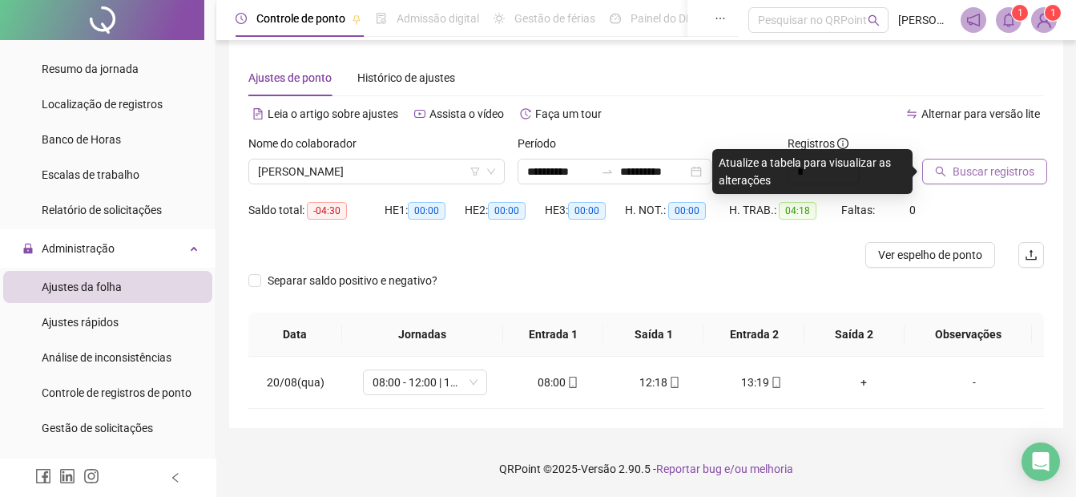
click at [1001, 169] on span "Buscar registros" at bounding box center [994, 172] width 82 height 18
